Goal: Check status: Check status

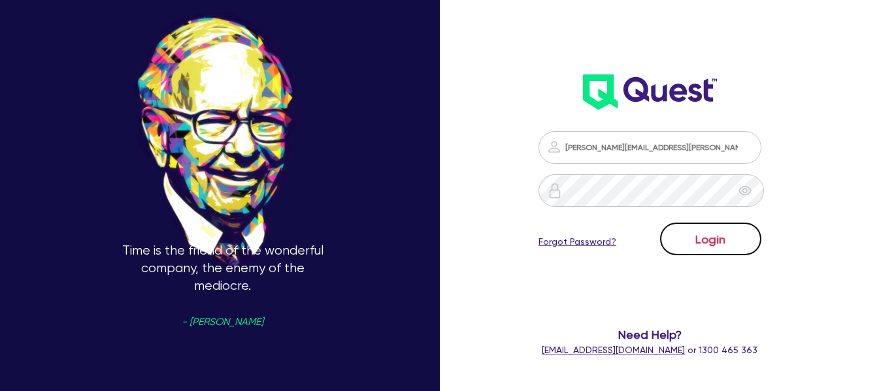
click at [722, 233] on button "Login" at bounding box center [710, 239] width 101 height 33
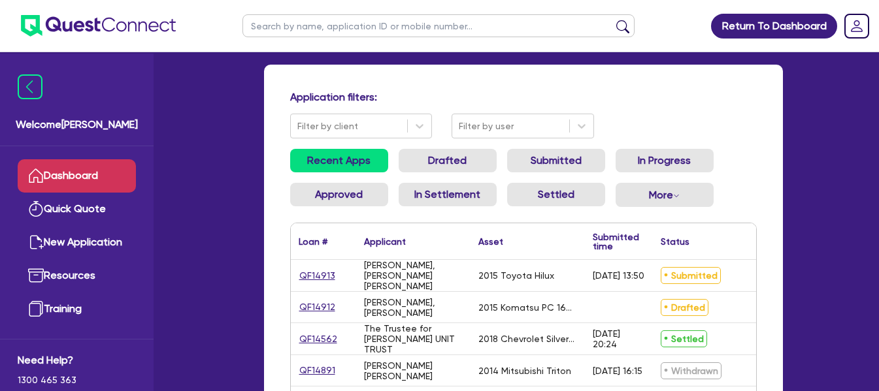
scroll to position [100, 0]
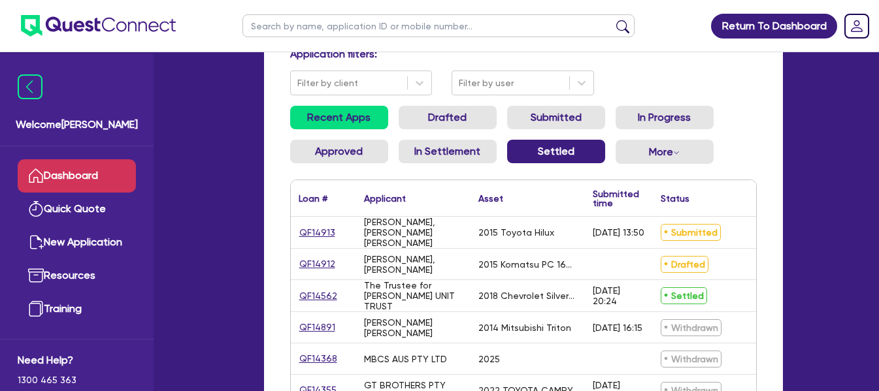
click at [552, 159] on link "Settled" at bounding box center [556, 152] width 98 height 24
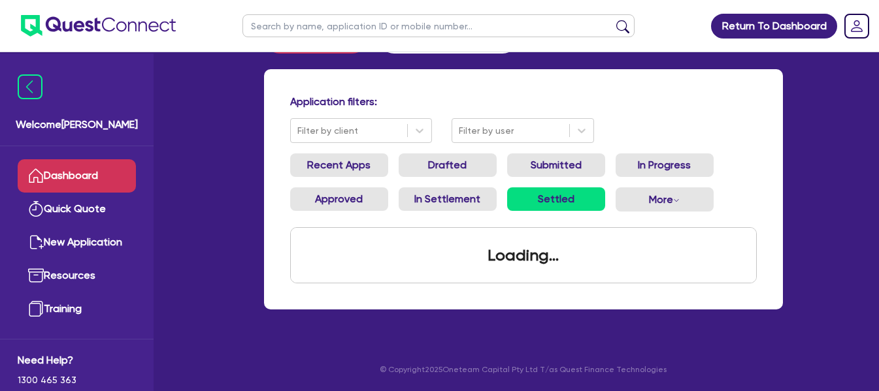
scroll to position [100, 0]
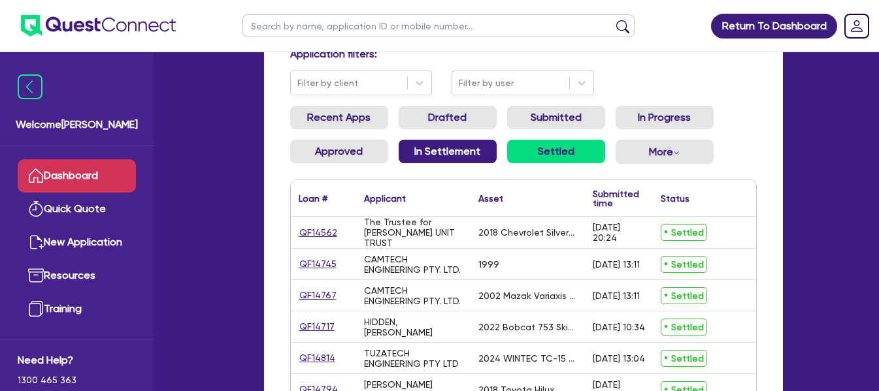
click at [433, 149] on link "In Settlement" at bounding box center [448, 152] width 98 height 24
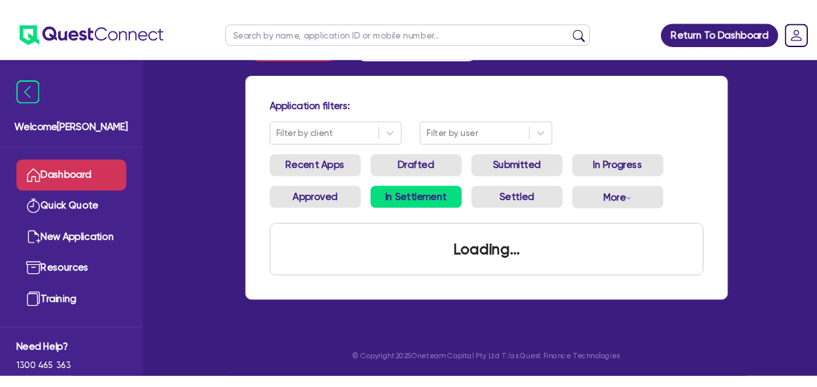
scroll to position [52, 0]
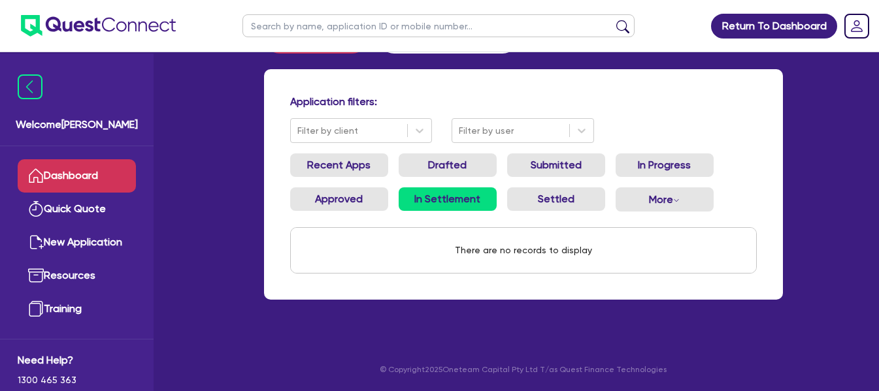
click at [875, 73] on div "Return To Dashboard Edit Profile Logout Welcome [PERSON_NAME] Dashboard Quick Q…" at bounding box center [439, 170] width 879 height 444
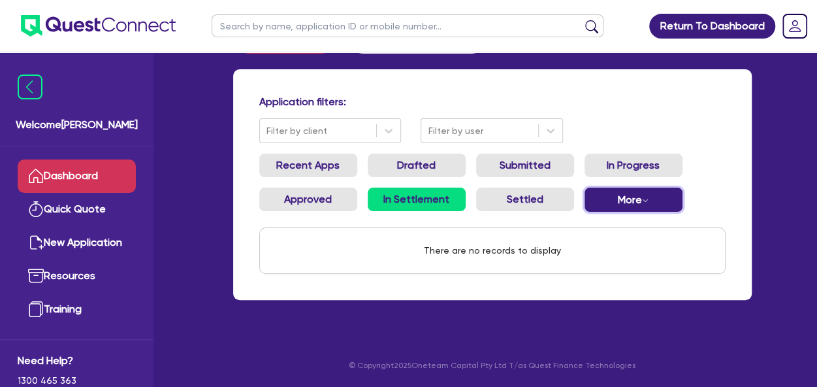
click at [625, 198] on button "More Withdrawn Declined" at bounding box center [634, 200] width 98 height 24
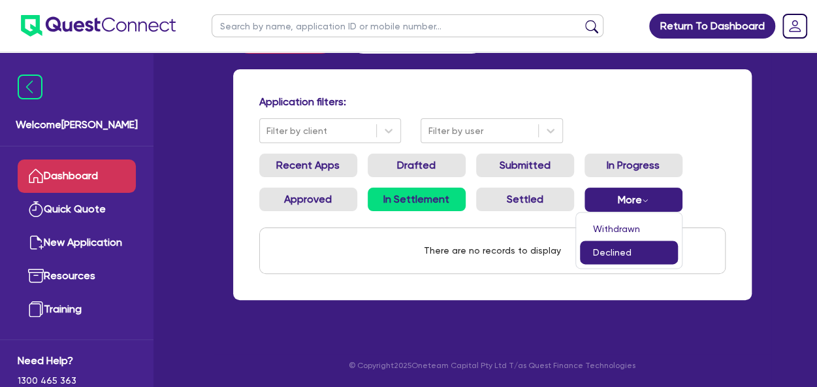
click at [619, 255] on link "Declined" at bounding box center [629, 252] width 98 height 24
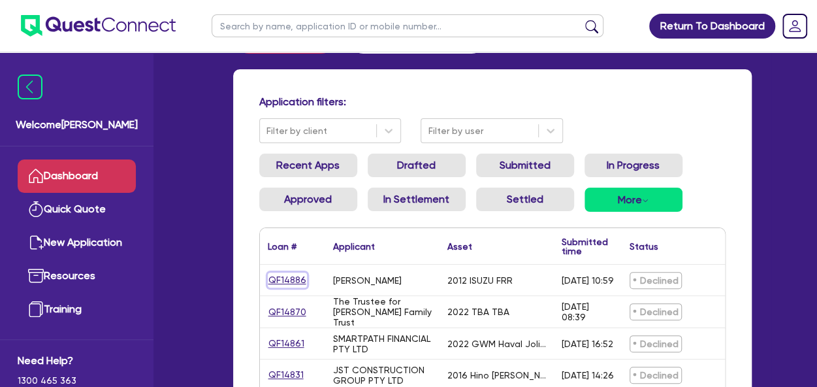
click at [287, 281] on link "QF14886" at bounding box center [287, 279] width 39 height 15
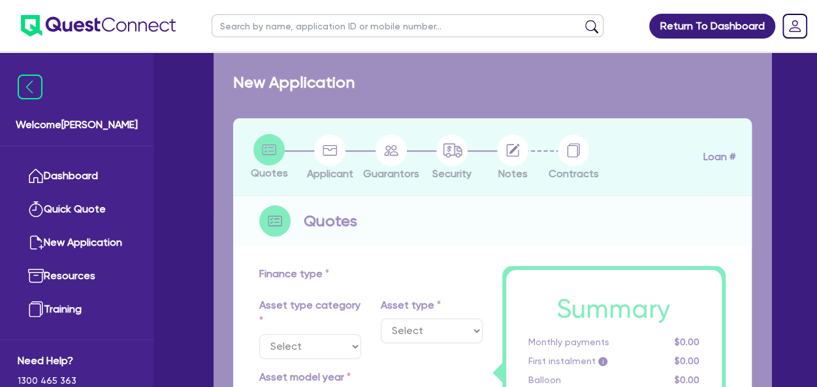
select select "PRIMARY_ASSETS"
type input "2012"
type input "90,000"
type input "8"
type input "7,200"
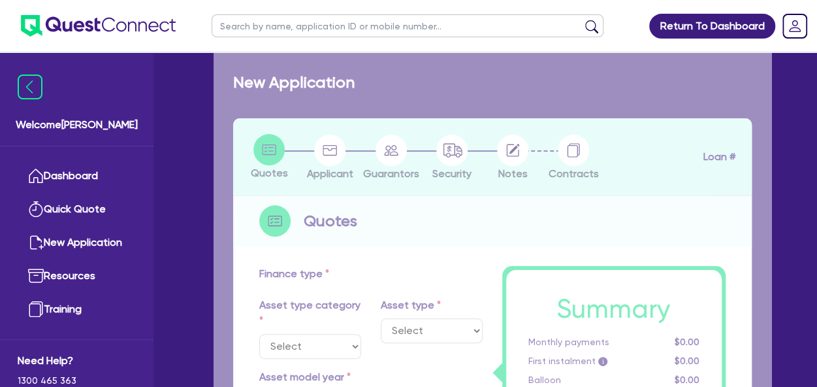
type input "17"
type input "990"
select select "HEAVY_TRUCKS"
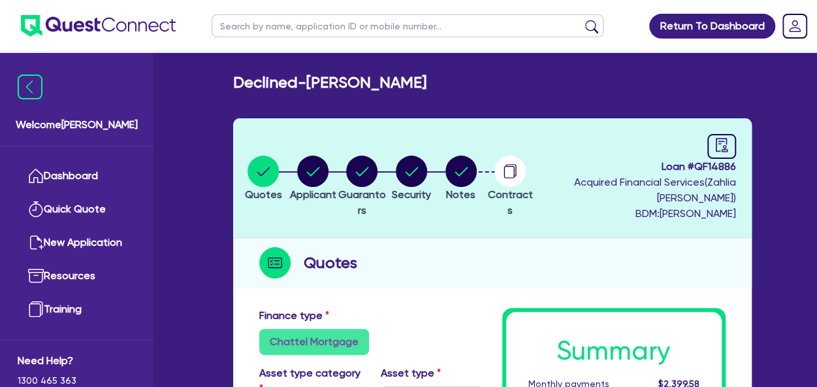
scroll to position [52, 0]
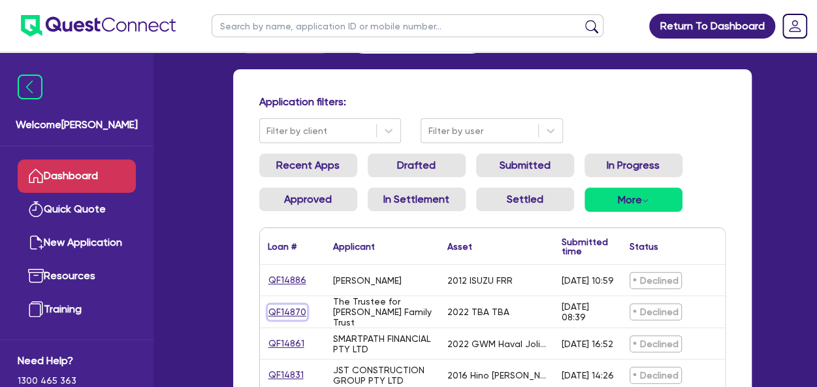
click at [282, 312] on link "QF14870" at bounding box center [287, 311] width 39 height 15
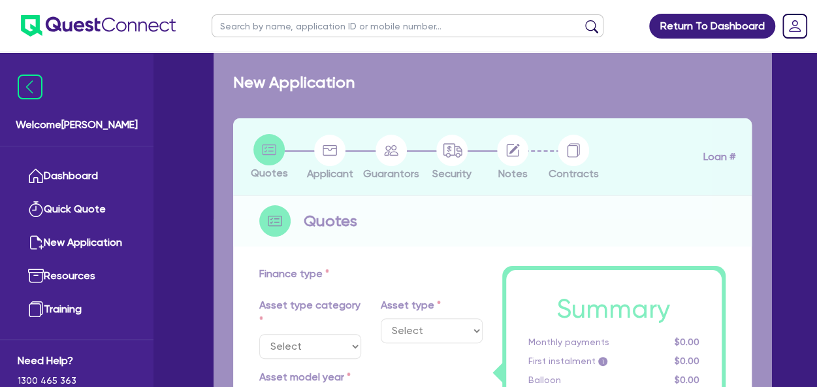
select select "CARS_AND_LIGHT_TRUCKS"
type input "2022"
type input "50,000"
type input "10,000"
type input "7"
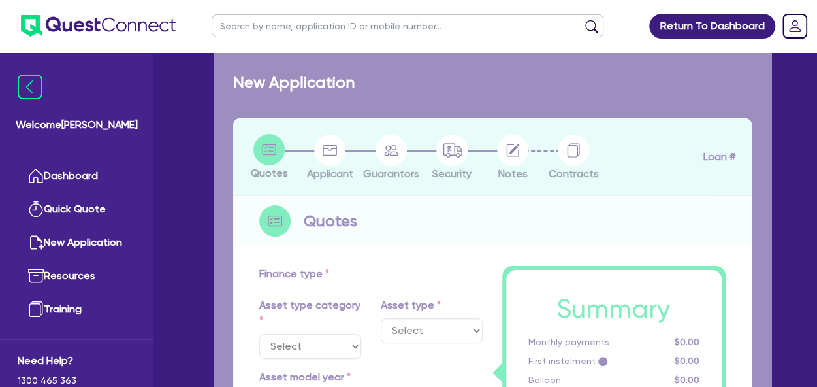
type input "2,800"
type input "17.95"
type input "1,100"
select select "PASSENGER_VEHICLES"
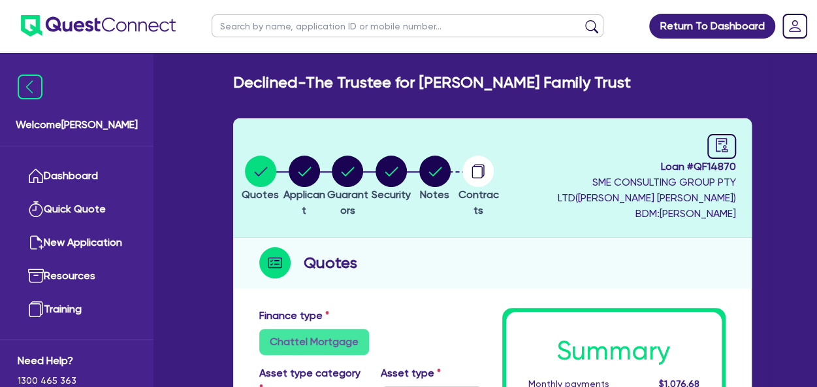
scroll to position [52, 0]
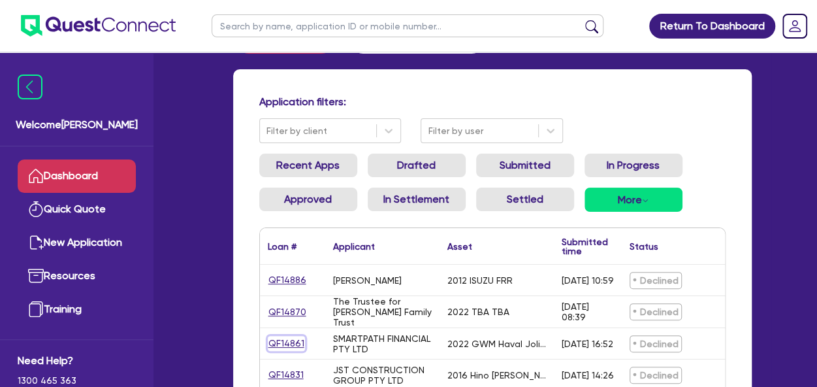
click at [282, 343] on link "QF14861" at bounding box center [286, 343] width 37 height 15
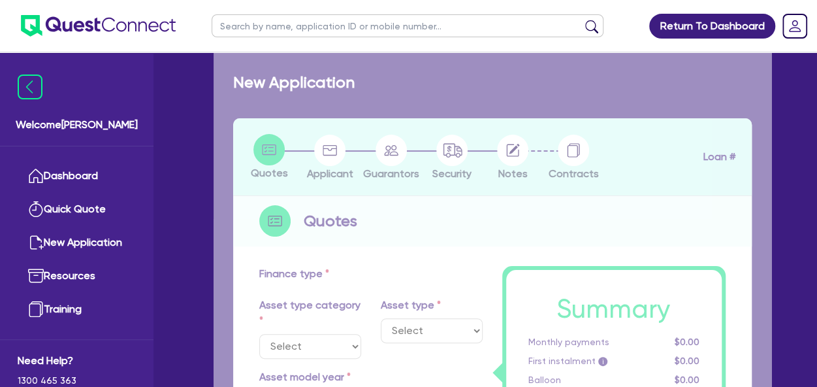
select select "CARS_AND_LIGHT_TRUCKS"
type input "2022"
type input "20,000"
type input "10"
type input "2,000"
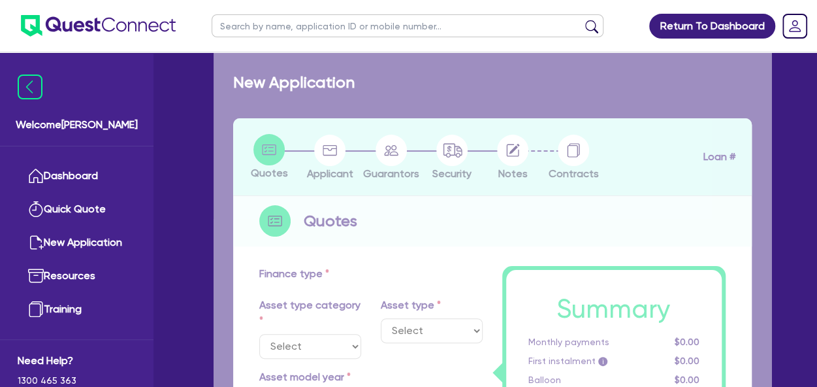
type input "17.95"
type input "1,390"
select select "PASSENGER_VEHICLES"
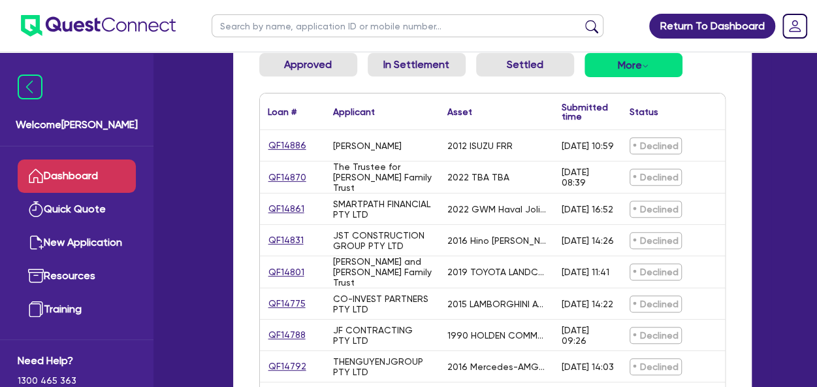
scroll to position [188, 0]
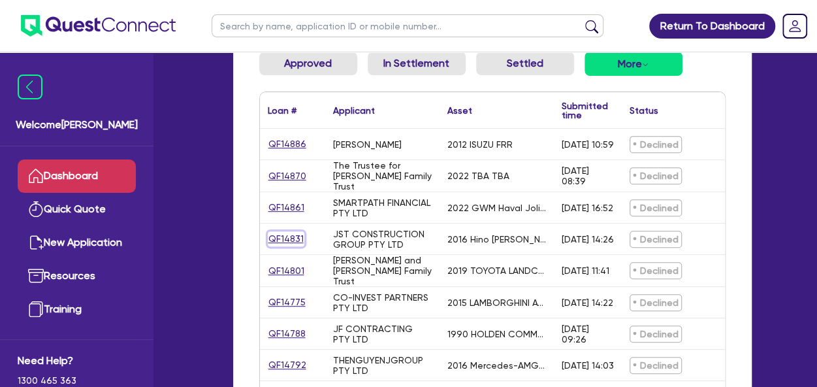
click at [280, 241] on link "QF14831" at bounding box center [286, 238] width 37 height 15
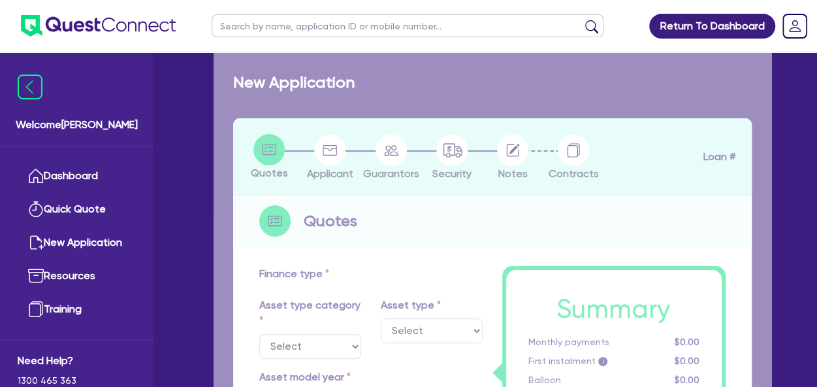
select select "CARS_AND_LIGHT_TRUCKS"
type input "2016"
radio input "true"
type input "36,318.18"
type input "4"
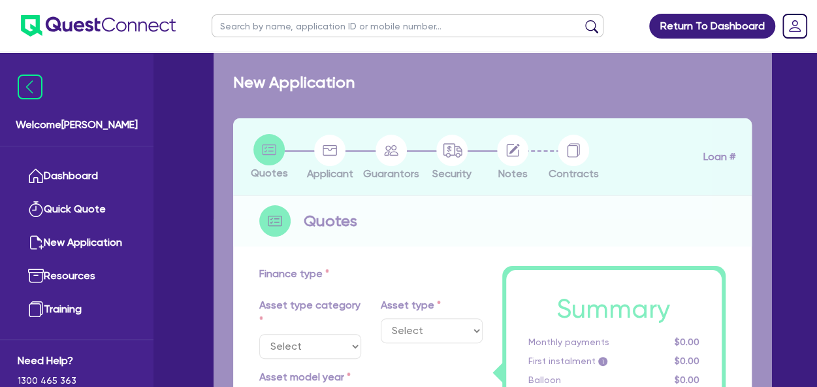
type input "1,452.73"
type input "17"
select select "LIGHT_TRUCKS"
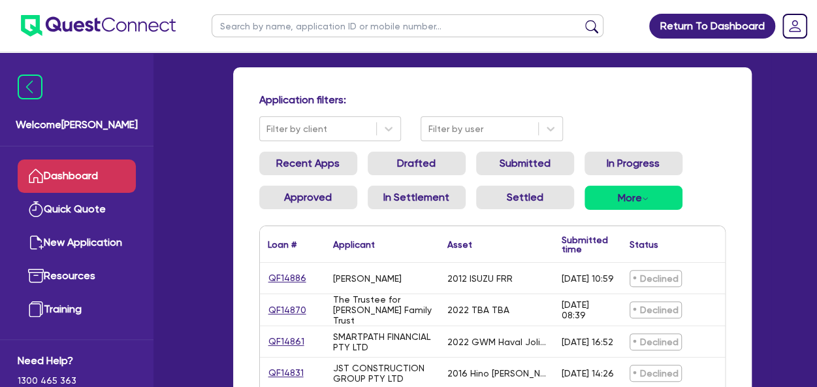
scroll to position [393, 0]
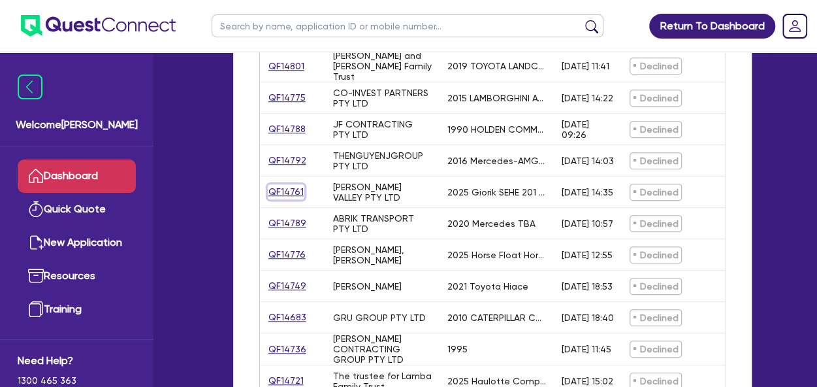
click at [285, 191] on link "QF14761" at bounding box center [286, 191] width 37 height 15
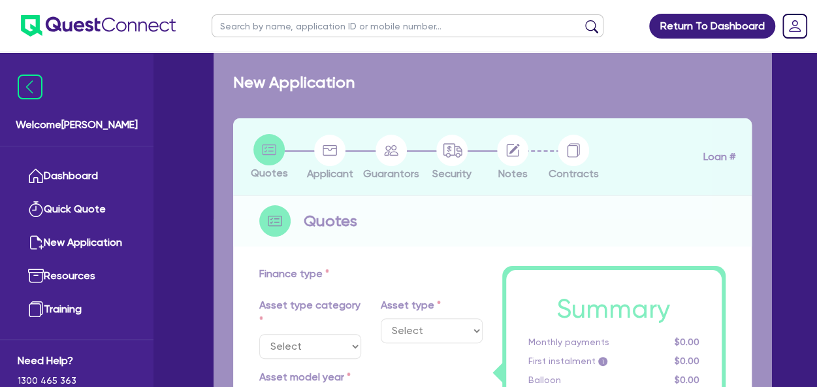
select select "TERTIARY_ASSETS"
type input "2025"
type input "40,000"
type input "10"
type input "4,000"
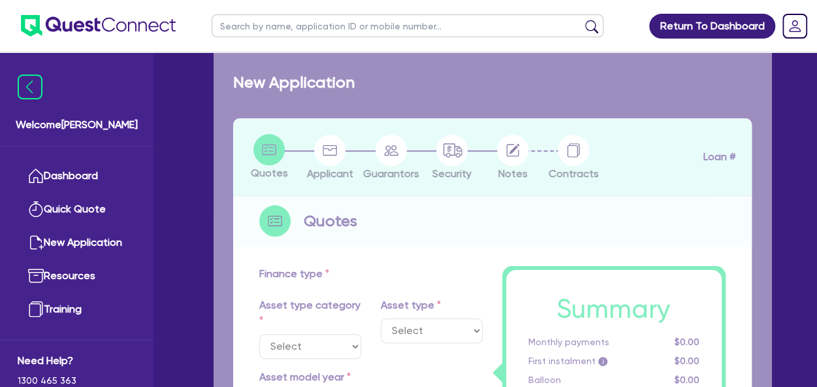
type input "17.95"
select select "OTHER_TERTIARY"
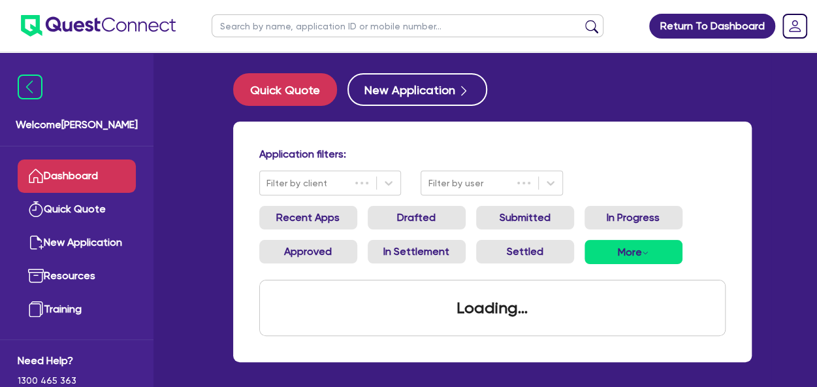
scroll to position [54, 0]
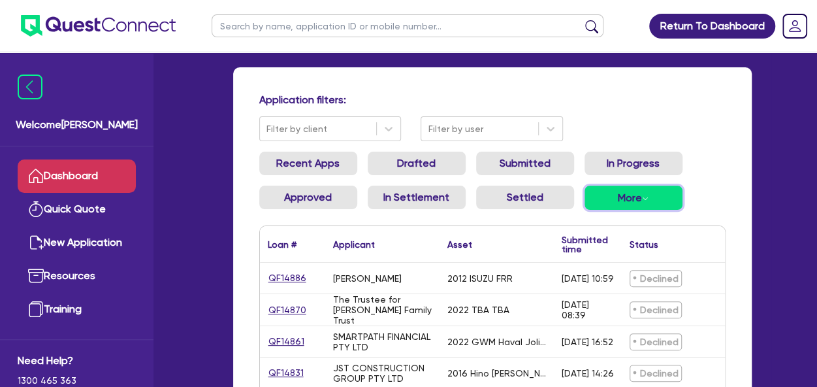
click at [660, 194] on button "More Withdrawn Declined" at bounding box center [634, 198] width 98 height 24
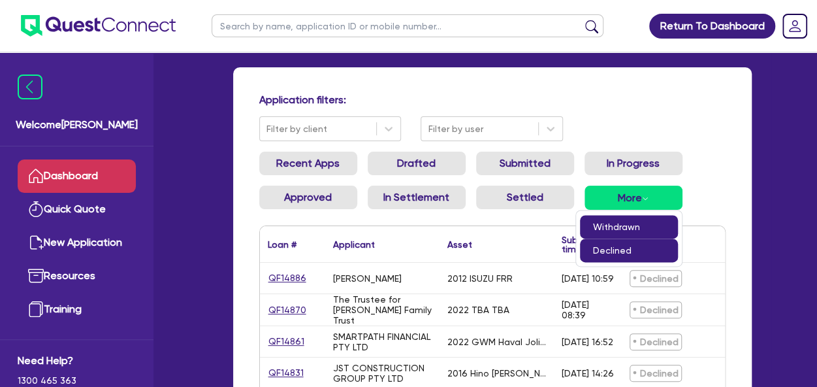
click at [615, 224] on link "Withdrawn" at bounding box center [629, 227] width 98 height 24
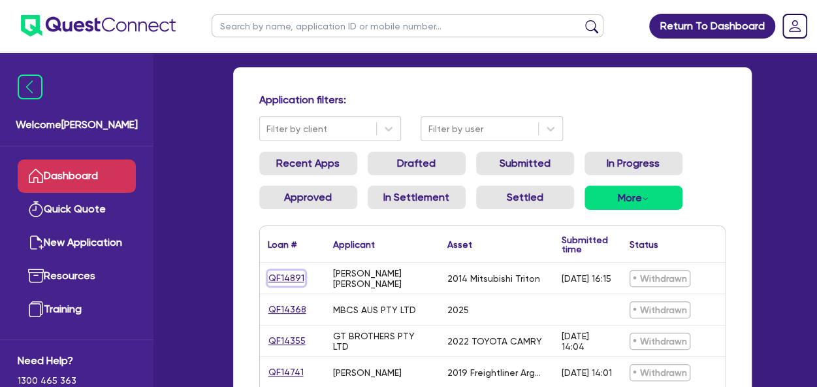
click at [280, 277] on link "QF14891" at bounding box center [286, 277] width 37 height 15
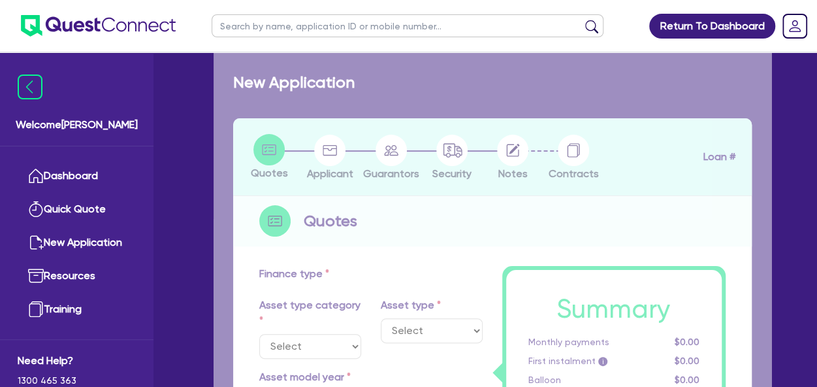
select select "CARS_AND_LIGHT_TRUCKS"
type input "2014"
radio input "false"
radio input "true"
type input "65,000"
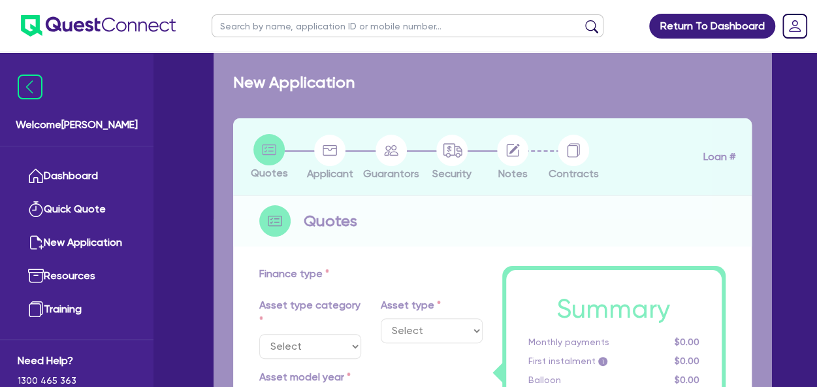
type input "5"
type input "3,250"
type input "17.95"
select select "PASSENGER_VEHICLES"
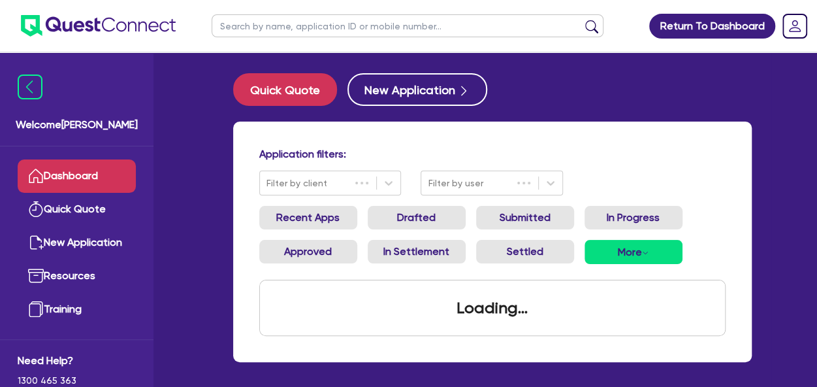
scroll to position [54, 0]
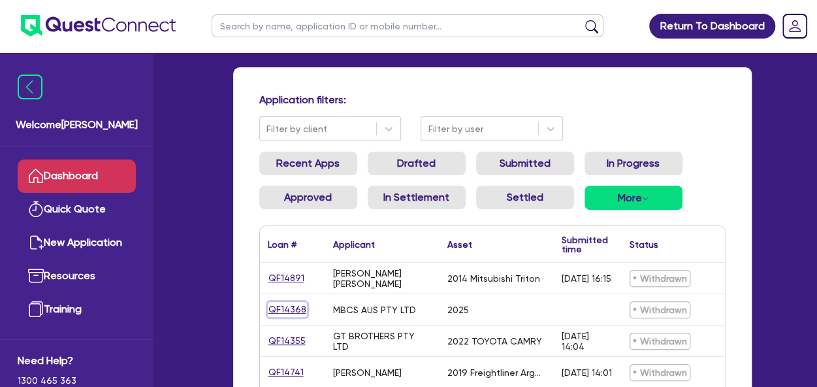
click at [279, 306] on link "QF14368" at bounding box center [287, 309] width 39 height 15
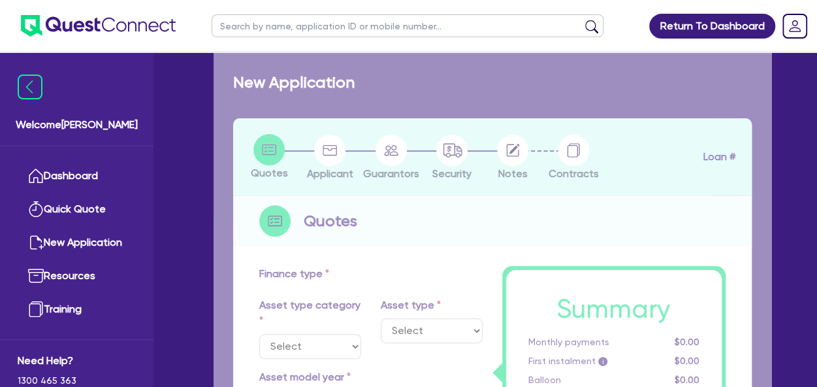
select select "TERTIARY_ASSETS"
type input "2025"
type input "18,480"
type input "3,696"
type input "4"
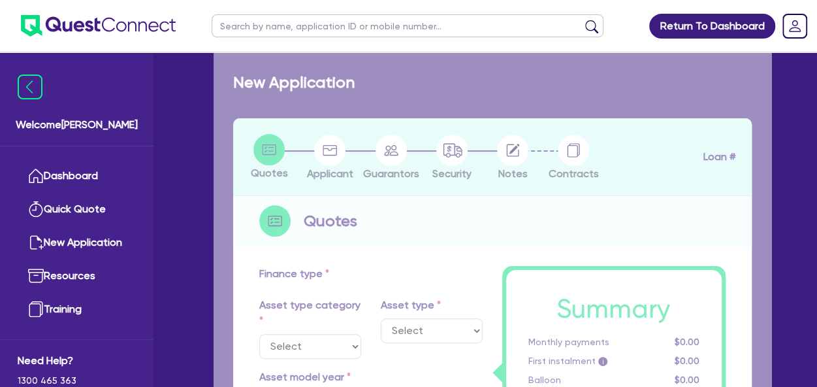
radio input "true"
type input "23"
select select "OTHER_TERTIARY"
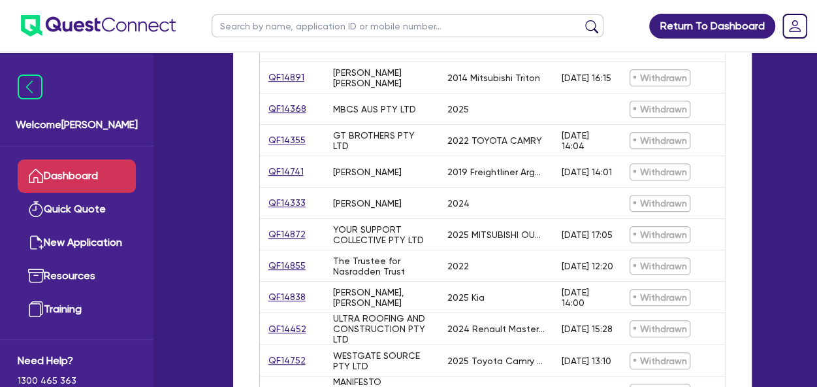
scroll to position [259, 0]
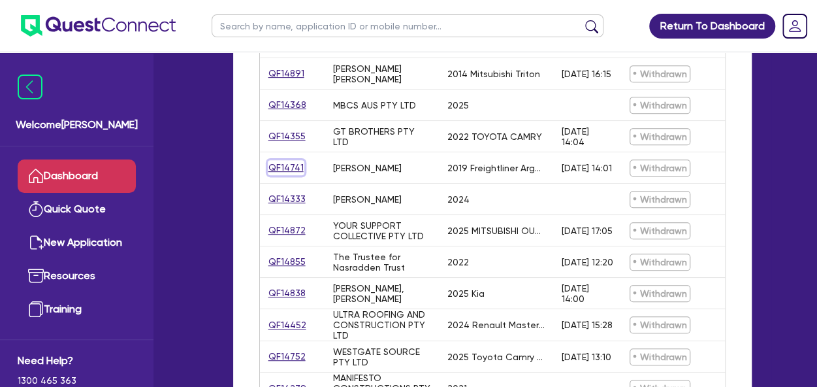
click at [285, 163] on link "QF14741" at bounding box center [286, 167] width 37 height 15
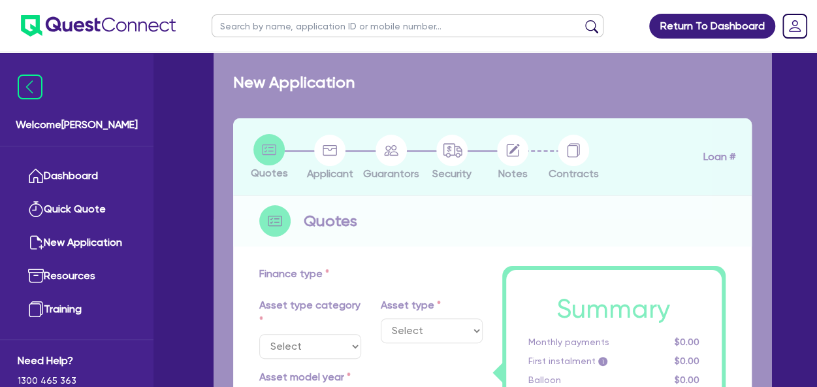
select select "PRIMARY_ASSETS"
type input "2019"
radio input "false"
radio input "true"
type input "110,000"
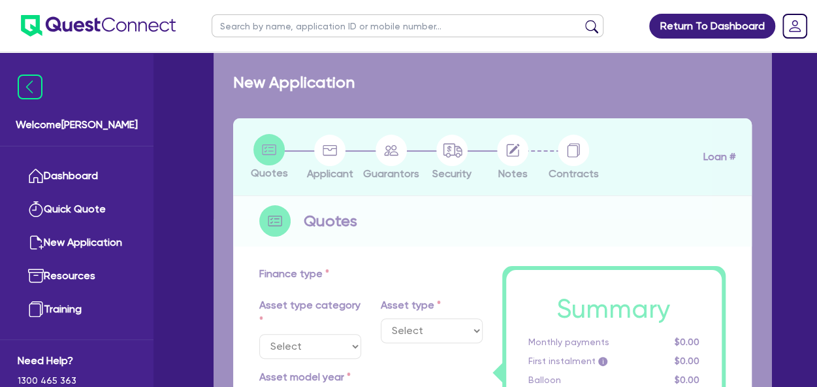
type input "4"
type input "4,400"
type input "17"
type input "900"
select select "HEAVY_TRUCKS"
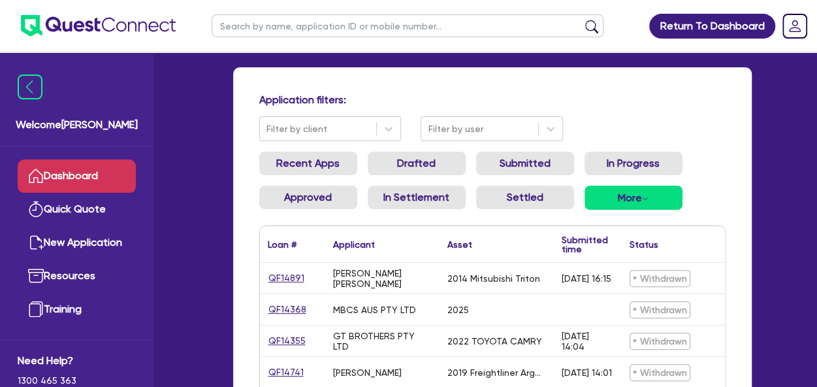
scroll to position [393, 0]
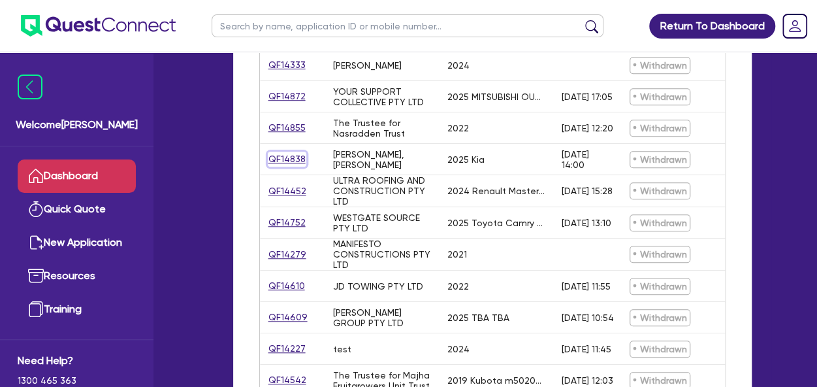
click at [282, 161] on link "QF14838" at bounding box center [287, 159] width 39 height 15
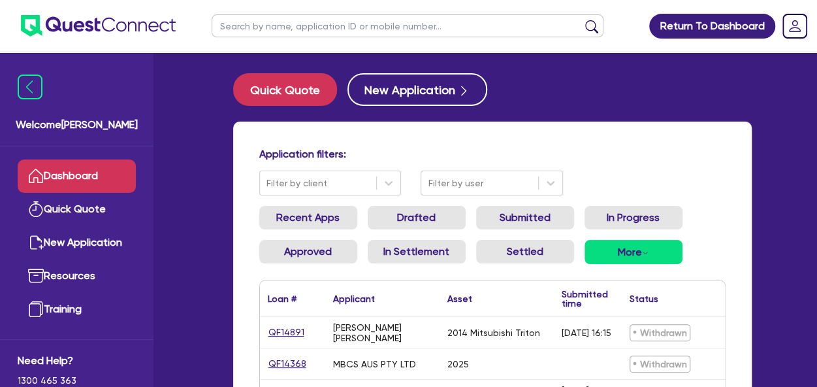
select select "CARS_AND_LIGHT_TRUCKS"
select select "PASSENGER_VEHICLES"
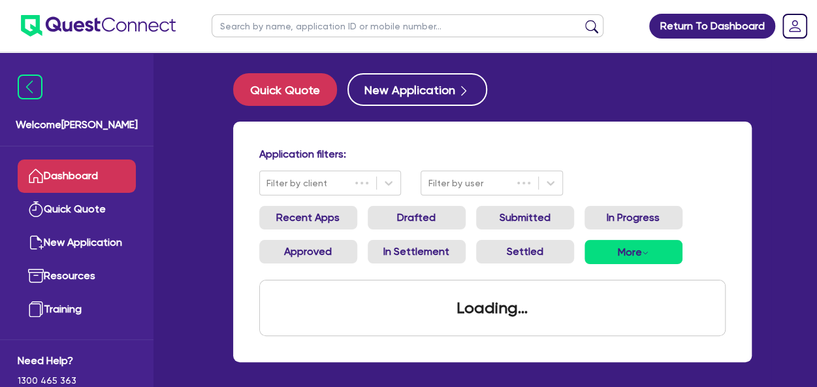
scroll to position [54, 0]
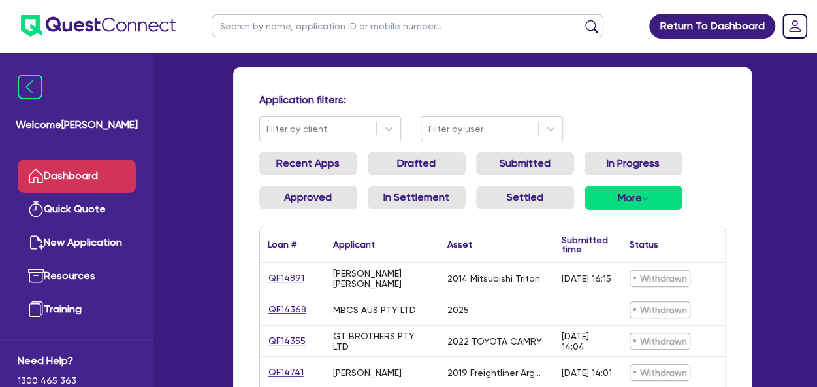
click at [704, 101] on h4 "Application filters:" at bounding box center [492, 99] width 466 height 12
